Goal: Navigation & Orientation: Find specific page/section

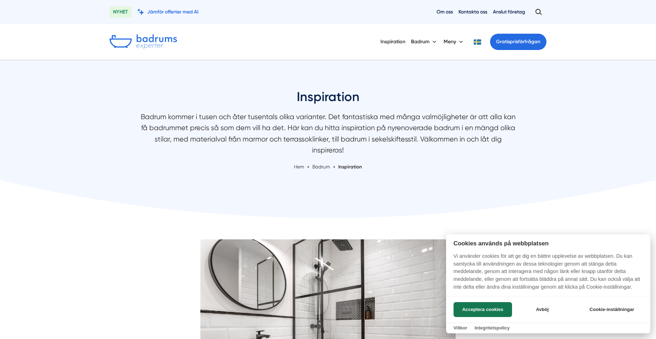
click at [442, 12] on div at bounding box center [328, 169] width 656 height 339
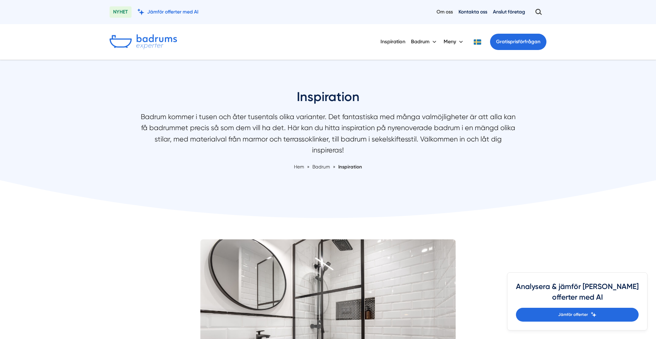
click at [442, 12] on link "Om oss" at bounding box center [445, 12] width 16 height 7
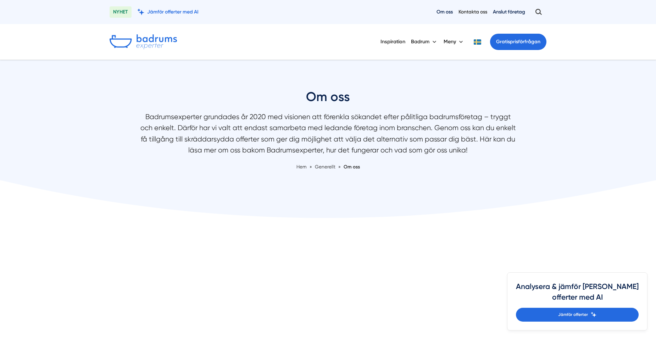
click at [466, 10] on link "Kontakta oss" at bounding box center [473, 12] width 29 height 7
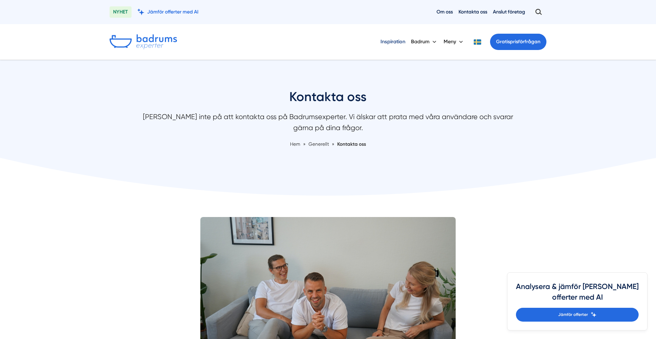
click at [392, 43] on link "Inspiration" at bounding box center [393, 42] width 25 height 18
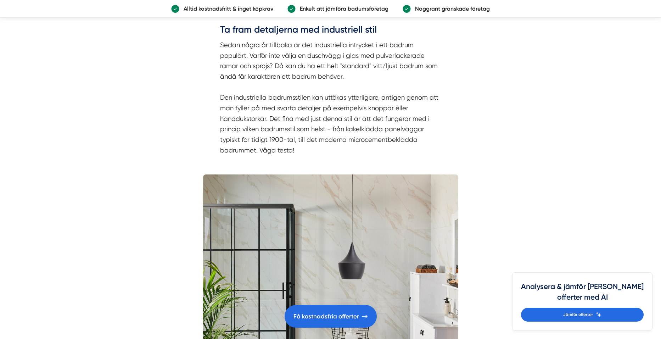
scroll to position [1915, 0]
